Goal: Task Accomplishment & Management: Use online tool/utility

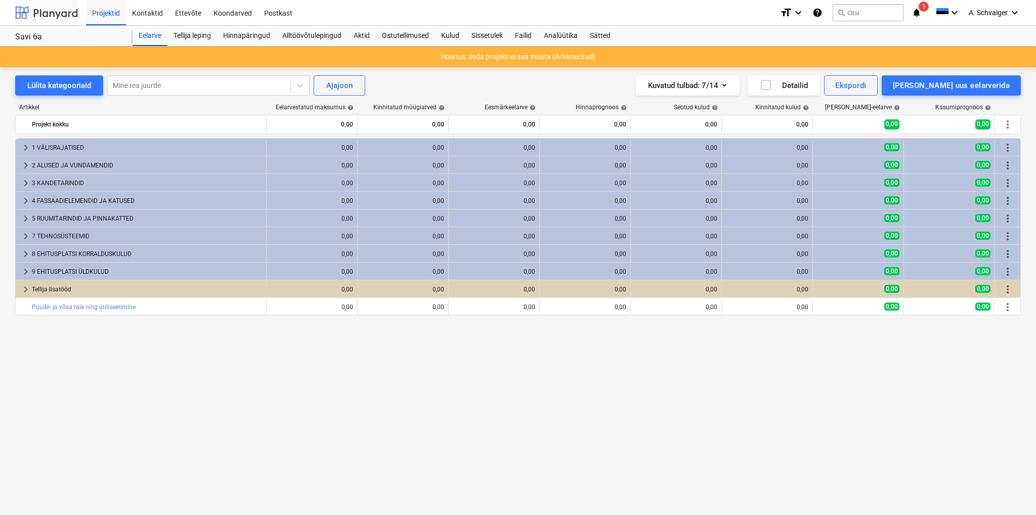
click at [57, 15] on div at bounding box center [46, 12] width 63 height 25
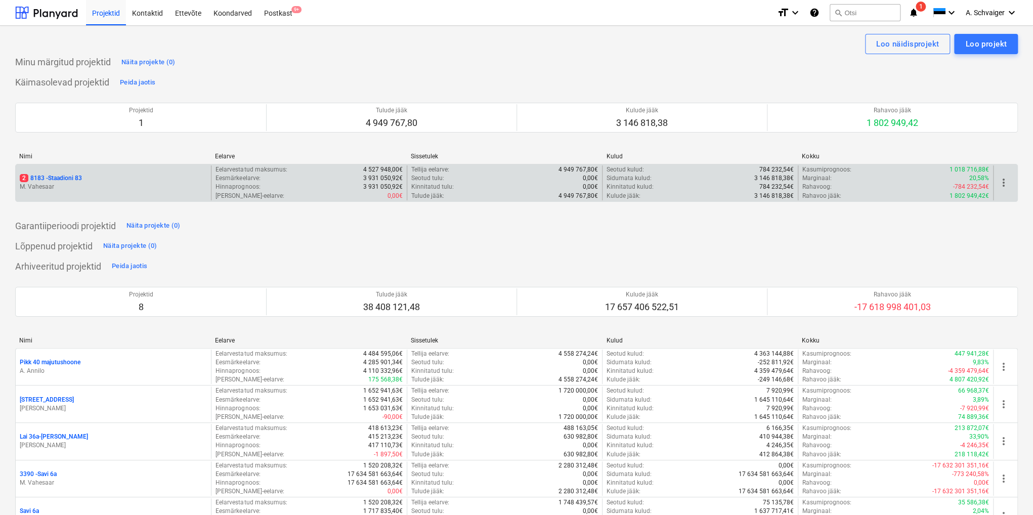
click at [91, 181] on div "2 8183 - Staadioni 83" at bounding box center [113, 178] width 187 height 9
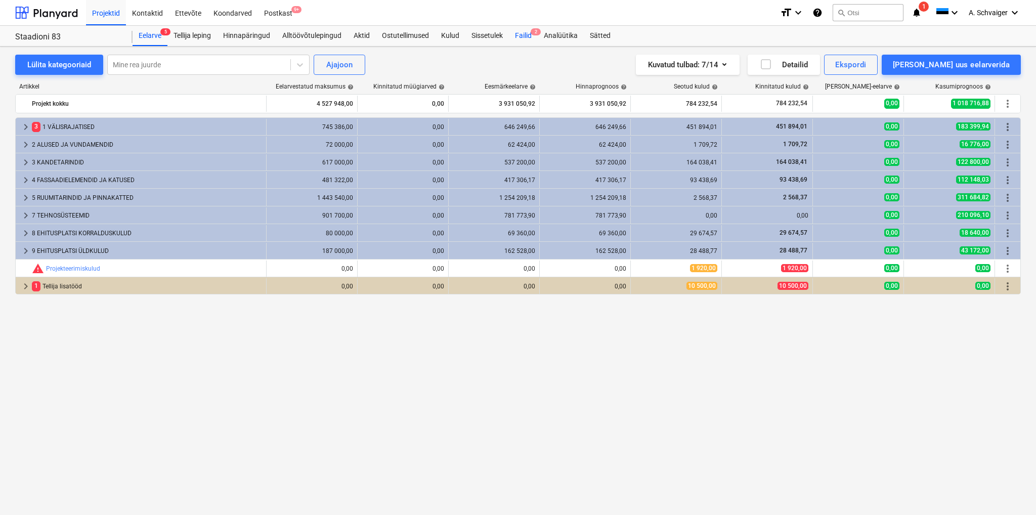
click at [528, 36] on div "Failid 2" at bounding box center [523, 36] width 29 height 20
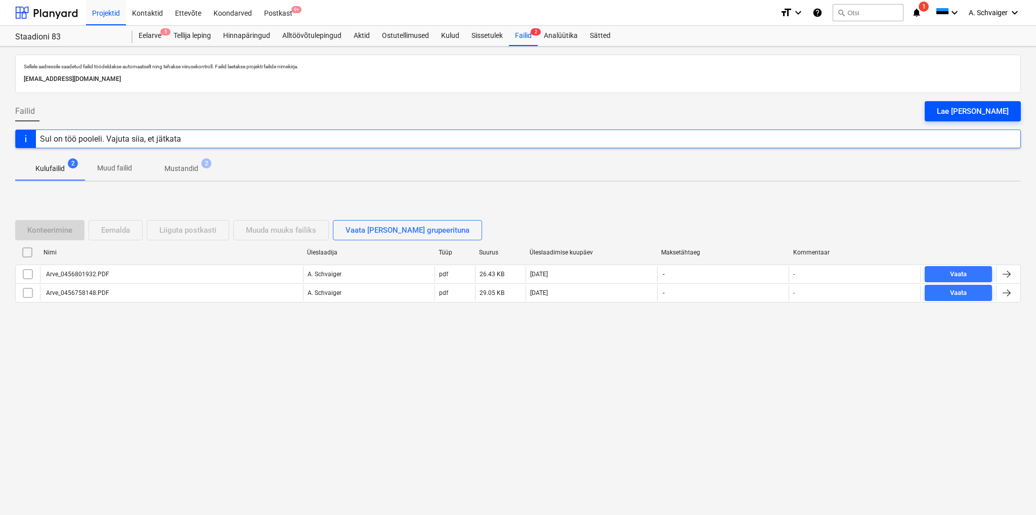
click at [986, 112] on div "Lae [PERSON_NAME]" at bounding box center [973, 111] width 72 height 13
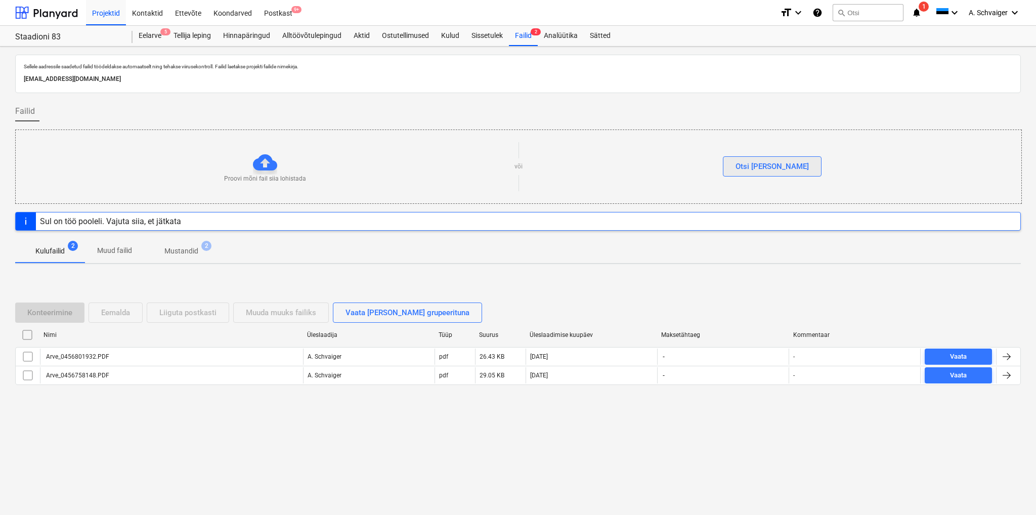
click at [773, 167] on div "Otsi [PERSON_NAME]" at bounding box center [772, 166] width 73 height 13
